Goal: Find specific page/section: Find specific page/section

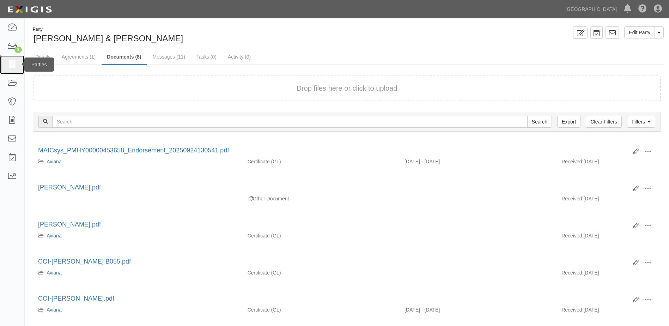
click at [14, 60] on link at bounding box center [12, 64] width 24 height 19
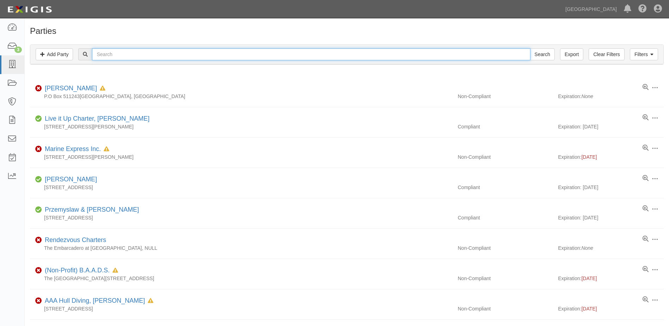
click at [137, 49] on input "text" at bounding box center [311, 54] width 438 height 12
type input "kuklik"
click at [530, 48] on input "Search" at bounding box center [542, 54] width 25 height 12
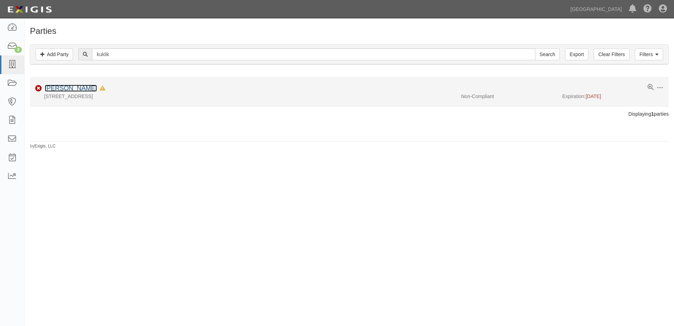
click at [69, 87] on link "[PERSON_NAME]" at bounding box center [71, 88] width 52 height 7
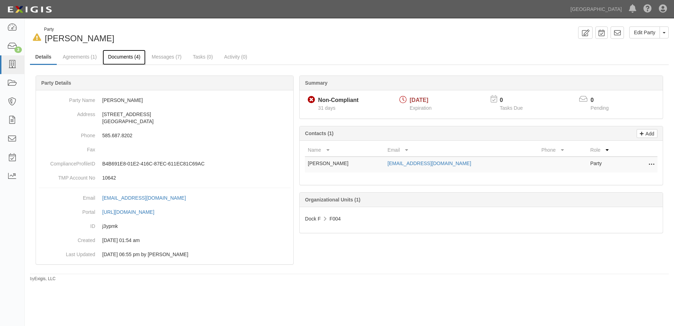
click at [126, 58] on link "Documents (4)" at bounding box center [124, 57] width 43 height 15
